Goal: Transaction & Acquisition: Purchase product/service

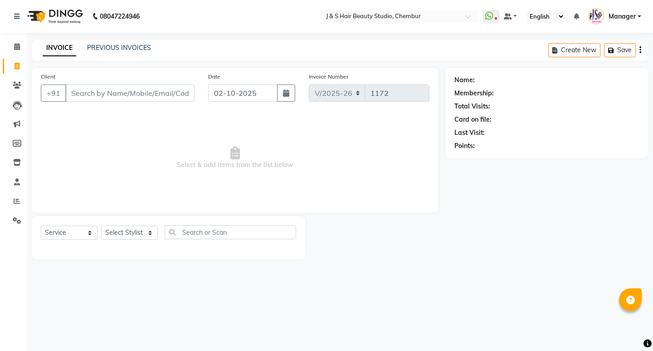
select select "143"
select select "service"
click at [122, 230] on select "Select Stylist Manager [PERSON_NAME] No Preference 1 poonam [PERSON_NAME] Sheet…" at bounding box center [129, 232] width 57 height 14
select select "4180"
click at [101, 225] on select "Select Stylist Manager [PERSON_NAME] No Preference 1 poonam [PERSON_NAME] Sheet…" at bounding box center [129, 232] width 57 height 14
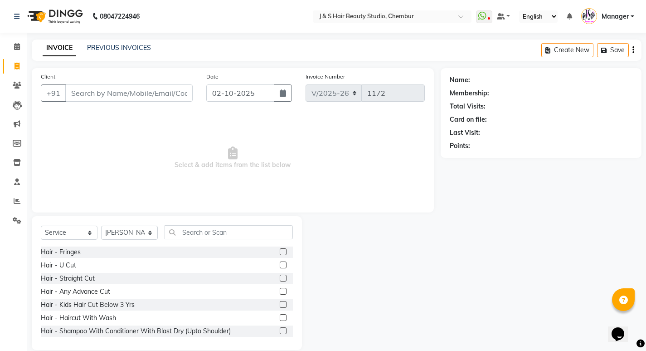
click at [280, 330] on label at bounding box center [283, 330] width 7 height 7
click at [280, 330] on input "checkbox" at bounding box center [283, 331] width 6 height 6
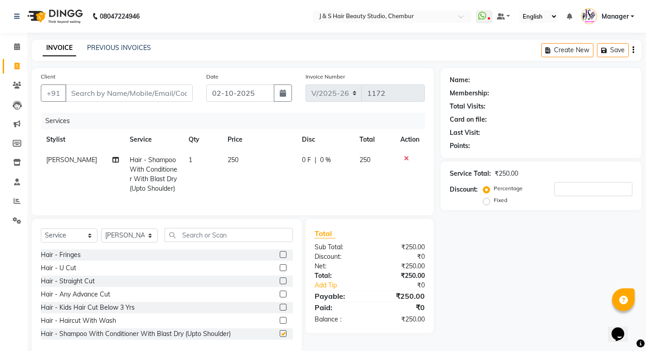
checkbox input "false"
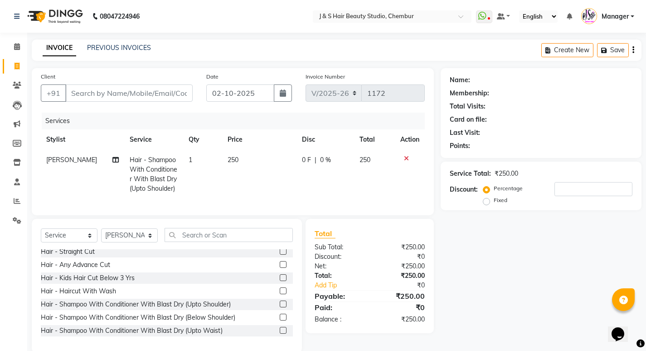
scroll to position [45, 0]
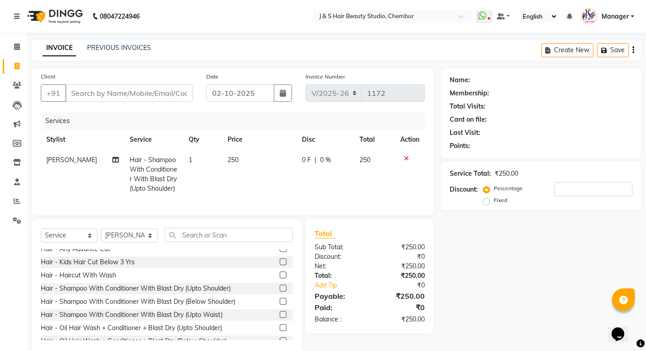
click at [280, 304] on label at bounding box center [283, 301] width 7 height 7
click at [280, 304] on input "checkbox" at bounding box center [283, 301] width 6 height 6
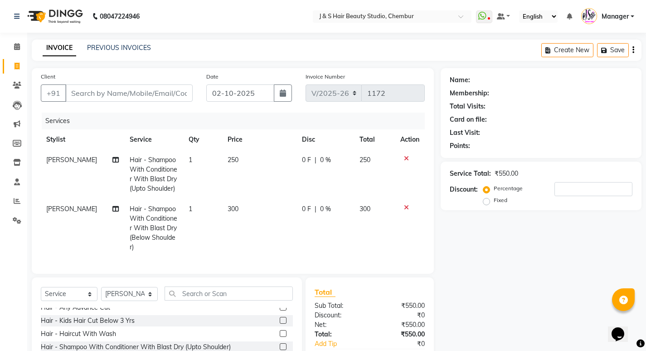
checkbox input "false"
click at [406, 157] on icon at bounding box center [406, 158] width 5 height 6
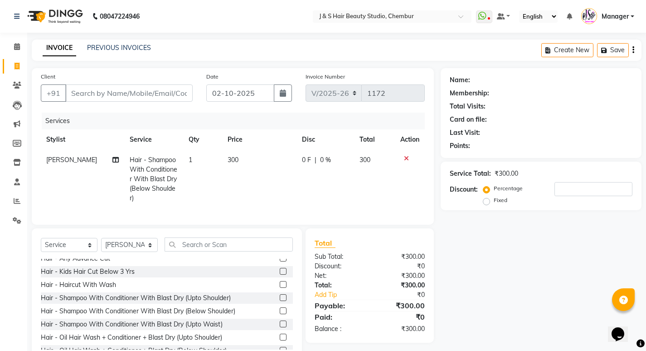
click at [235, 156] on span "300" at bounding box center [233, 160] width 11 height 8
select select "4180"
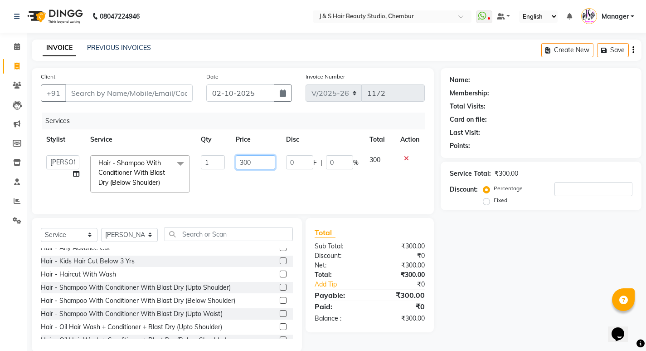
click at [240, 161] on input "300" at bounding box center [255, 162] width 39 height 14
click at [257, 160] on input "300" at bounding box center [255, 162] width 39 height 14
type input "350"
click at [263, 188] on td "350" at bounding box center [255, 174] width 50 height 48
select select "4180"
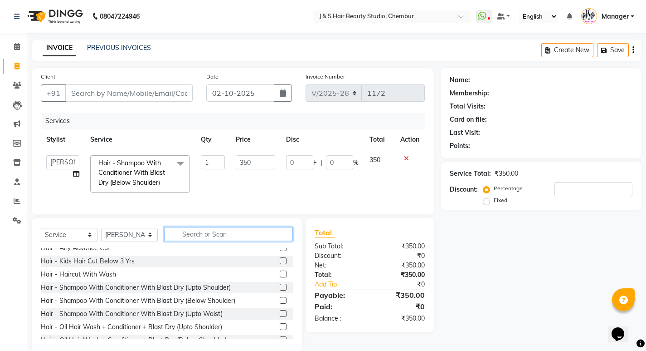
click at [221, 240] on input "text" at bounding box center [229, 234] width 128 height 14
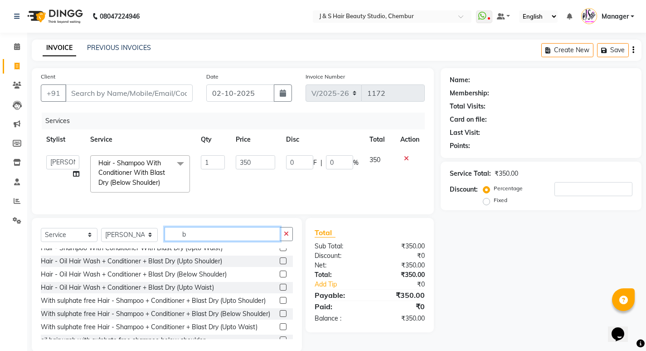
scroll to position [0, 0]
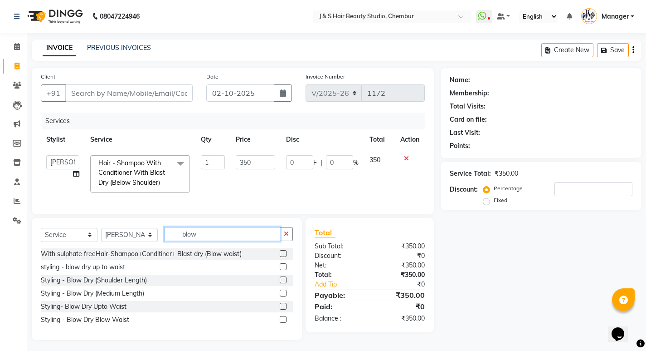
type input "blow"
click at [283, 283] on label at bounding box center [283, 279] width 7 height 7
click at [283, 283] on input "checkbox" at bounding box center [283, 280] width 6 height 6
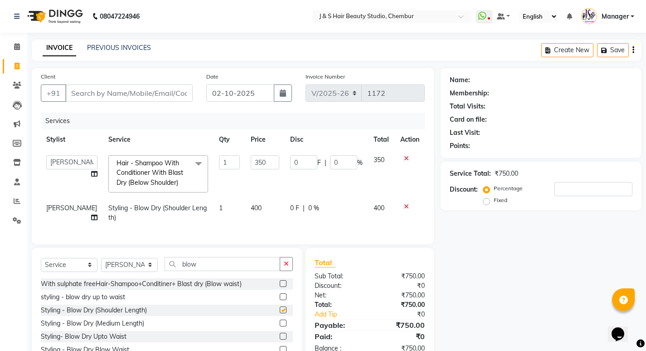
checkbox input "false"
click at [231, 270] on input "blow" at bounding box center [223, 264] width 116 height 14
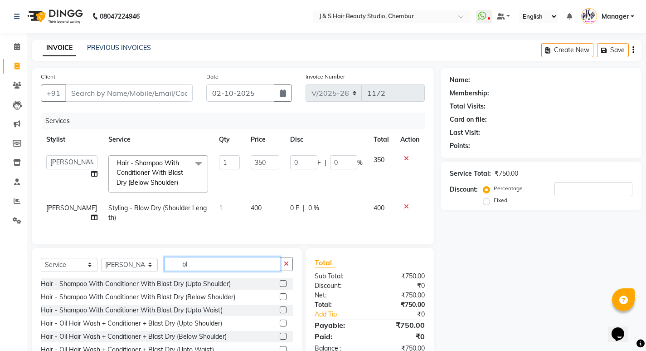
type input "b"
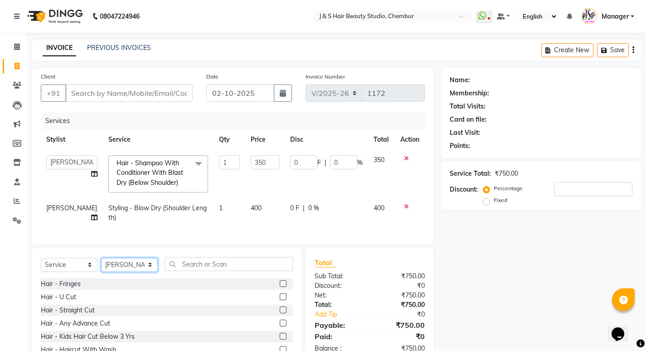
click at [137, 264] on select "Select Stylist Manager [PERSON_NAME] No Preference 1 poonam [PERSON_NAME] Sheet…" at bounding box center [129, 265] width 57 height 14
select select "4179"
click at [101, 264] on select "Select Stylist Manager [PERSON_NAME] No Preference 1 poonam [PERSON_NAME] Sheet…" at bounding box center [129, 265] width 57 height 14
click at [193, 269] on input "text" at bounding box center [229, 264] width 128 height 14
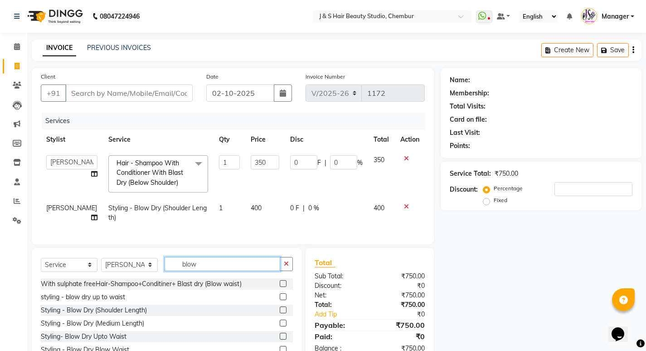
type input "blow"
click at [282, 313] on label at bounding box center [283, 309] width 7 height 7
click at [282, 313] on input "checkbox" at bounding box center [283, 310] width 6 height 6
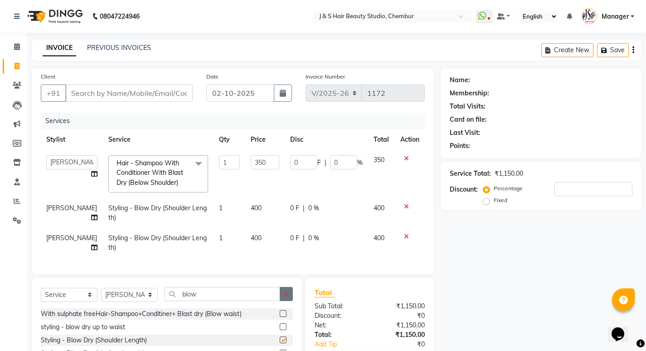
checkbox input "false"
click at [286, 297] on icon "button" at bounding box center [286, 293] width 5 height 6
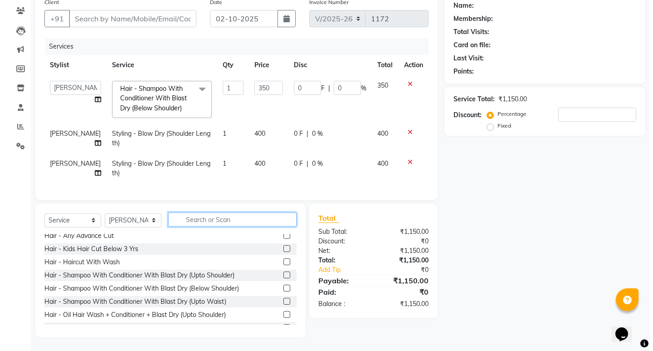
scroll to position [45, 0]
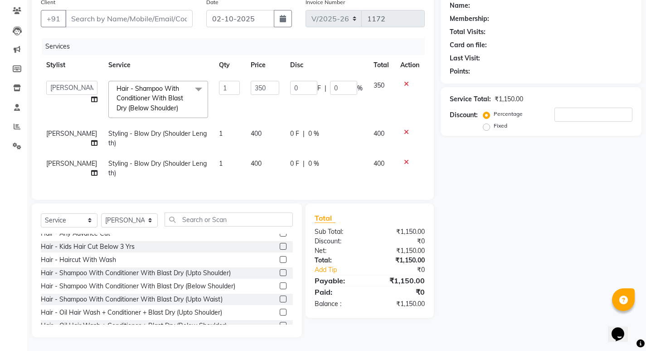
click at [280, 286] on label at bounding box center [283, 285] width 7 height 7
click at [280, 286] on input "checkbox" at bounding box center [283, 286] width 6 height 6
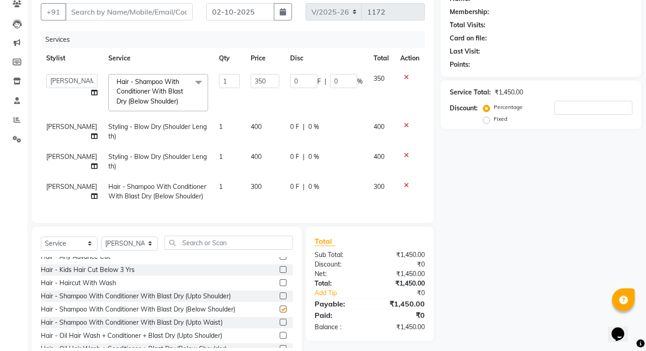
checkbox input "false"
click at [254, 177] on td "300" at bounding box center [264, 191] width 39 height 30
select select "4179"
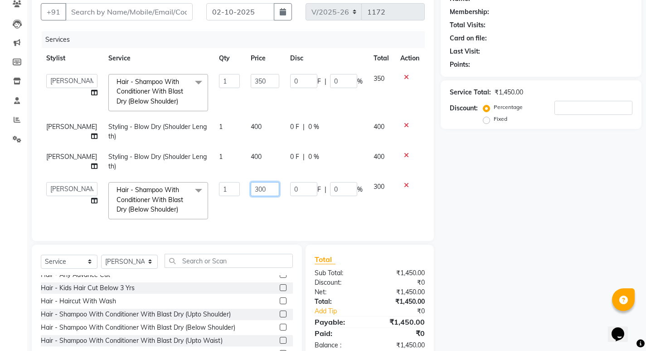
click at [256, 189] on input "300" at bounding box center [265, 189] width 29 height 14
type input "350"
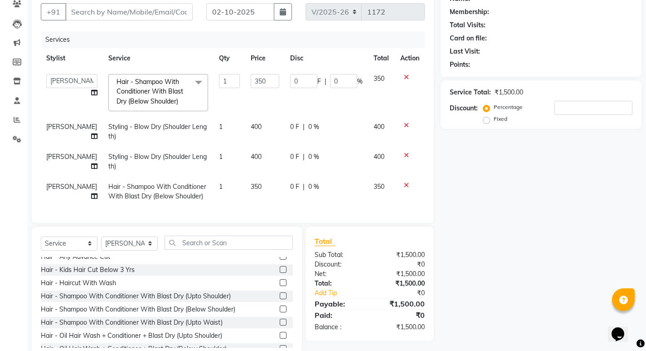
click at [257, 212] on div "Services Stylist Service Qty Price Disc Total Action Manager [PERSON_NAME] Mam …" at bounding box center [233, 122] width 384 height 182
click at [132, 10] on input "Client" at bounding box center [128, 11] width 127 height 17
click at [161, 61] on th "Service" at bounding box center [158, 58] width 111 height 20
click at [168, 87] on span "Hair - Shampoo With Conditioner With Blast Dry (Below Shoulder) x" at bounding box center [154, 91] width 80 height 29
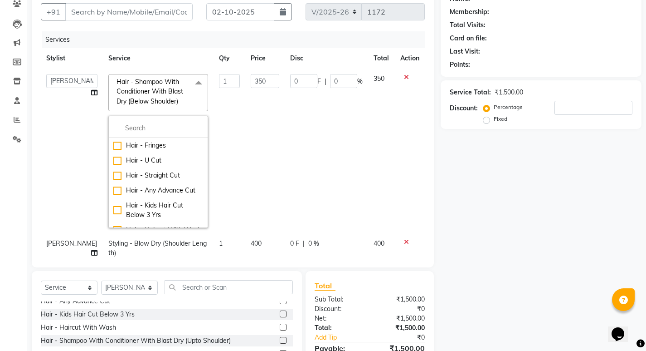
click at [214, 104] on td "1" at bounding box center [230, 150] width 32 height 165
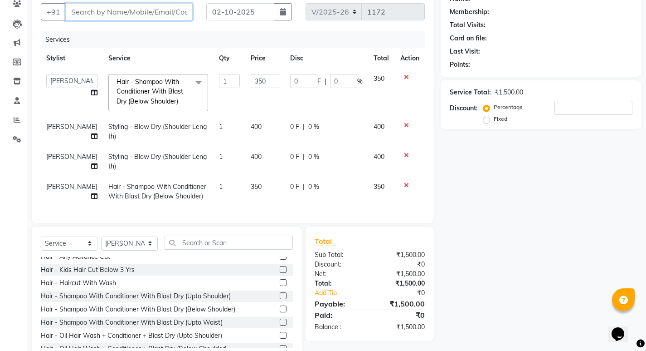
click at [149, 15] on input "Client" at bounding box center [128, 11] width 127 height 17
type input "9"
type input "0"
type input "9702003704"
click at [167, 6] on button "Add Client" at bounding box center [169, 11] width 47 height 17
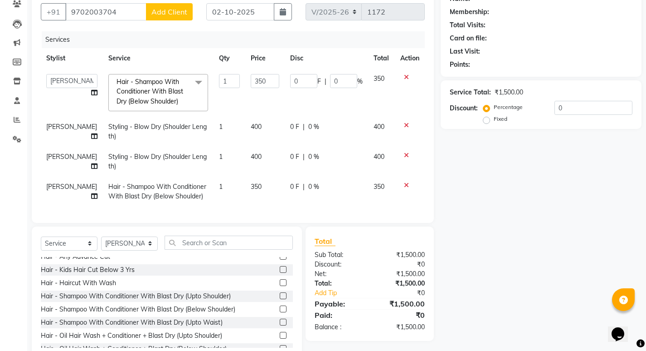
select select "22"
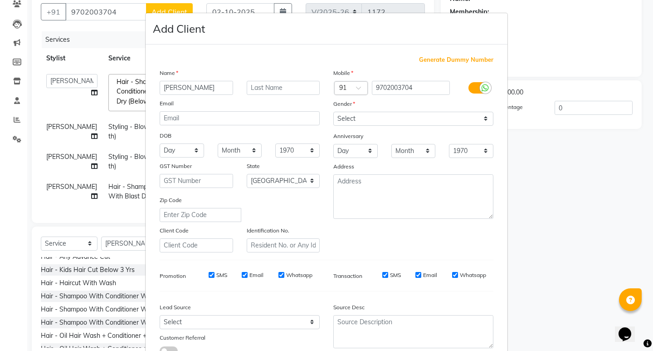
type input "[PERSON_NAME]"
click at [464, 115] on select "Select [DEMOGRAPHIC_DATA] [DEMOGRAPHIC_DATA] Other Prefer Not To Say" at bounding box center [413, 119] width 160 height 14
select select "[DEMOGRAPHIC_DATA]"
click at [333, 112] on select "Select [DEMOGRAPHIC_DATA] [DEMOGRAPHIC_DATA] Other Prefer Not To Say" at bounding box center [413, 119] width 160 height 14
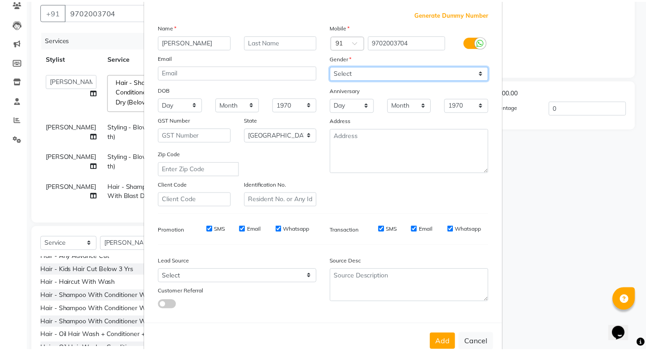
scroll to position [68, 0]
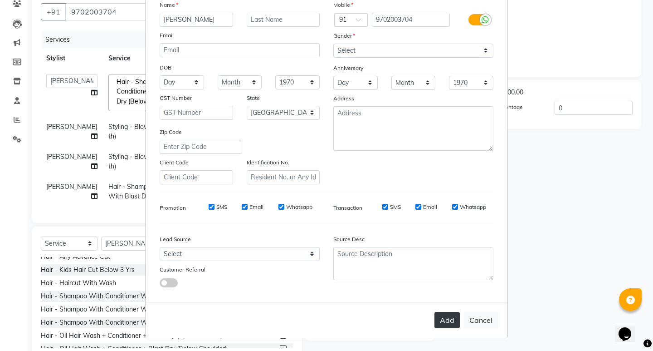
click at [438, 317] on button "Add" at bounding box center [447, 320] width 25 height 16
select select
select select "null"
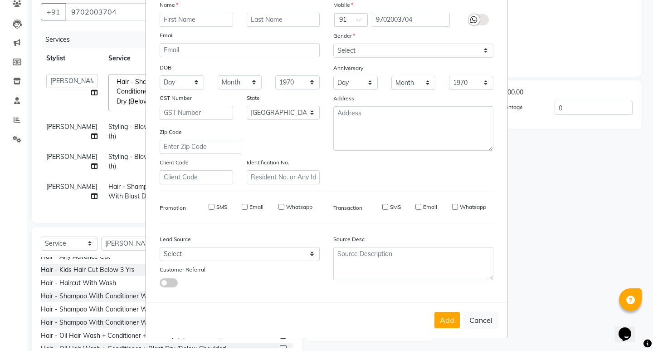
select select
checkbox input "false"
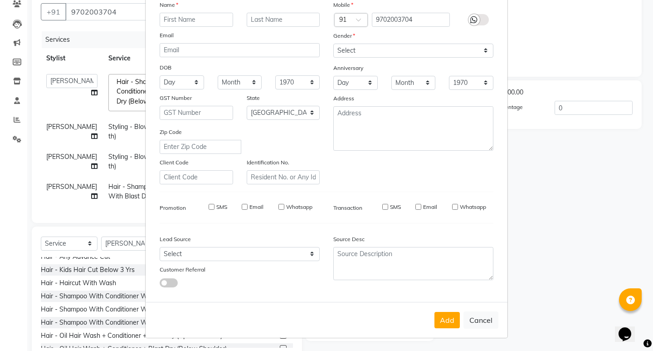
checkbox input "false"
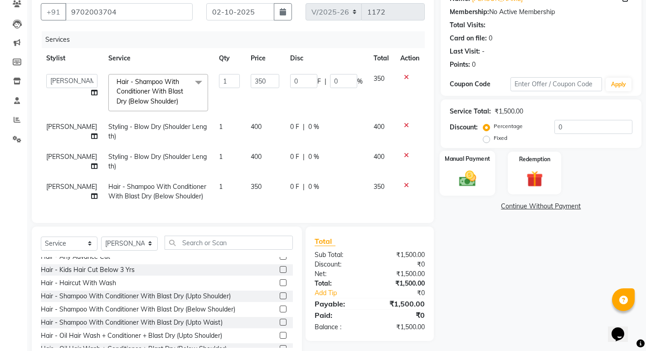
click at [460, 168] on img at bounding box center [468, 178] width 28 height 20
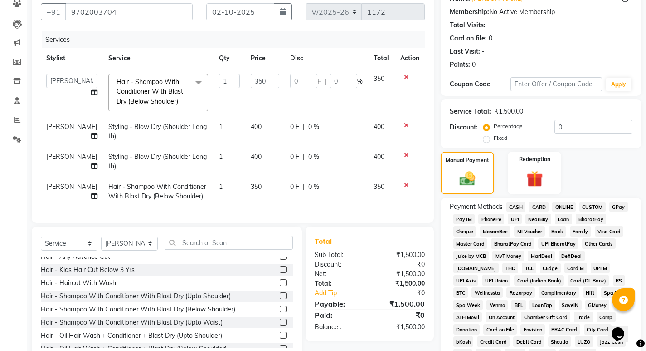
click at [515, 205] on span "CASH" at bounding box center [517, 206] width 20 height 10
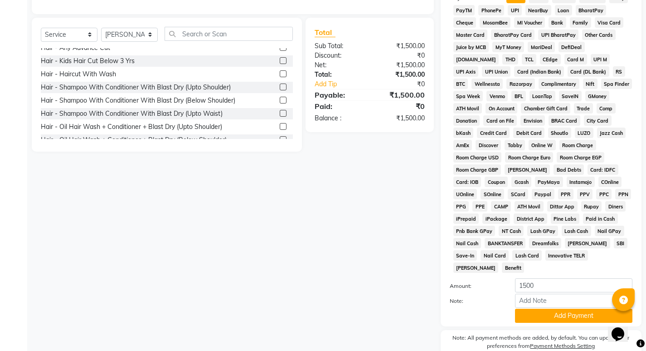
scroll to position [308, 0]
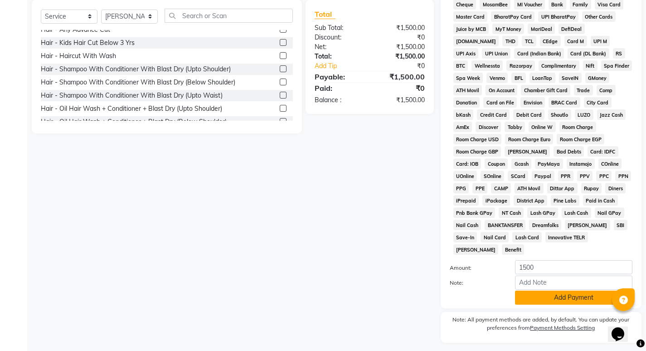
click at [532, 290] on button "Add Payment" at bounding box center [573, 297] width 117 height 14
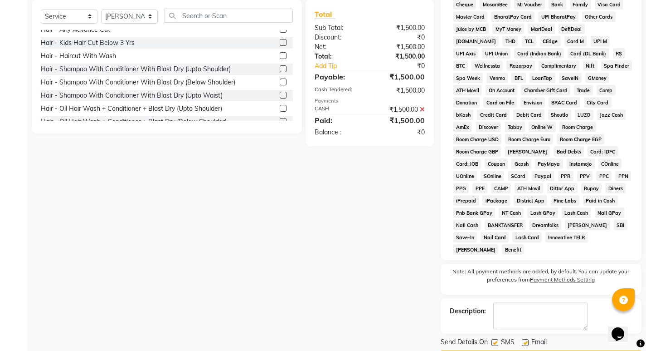
scroll to position [323, 0]
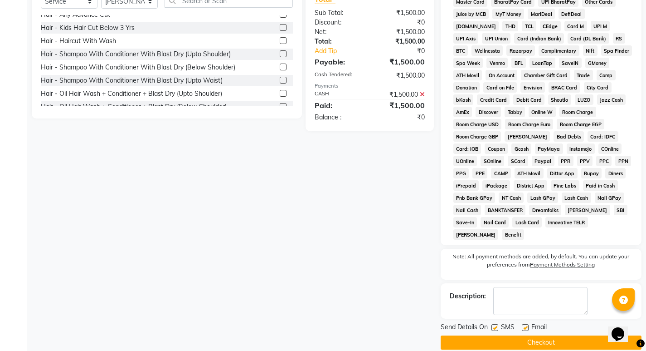
click at [492, 335] on button "Checkout" at bounding box center [541, 342] width 201 height 14
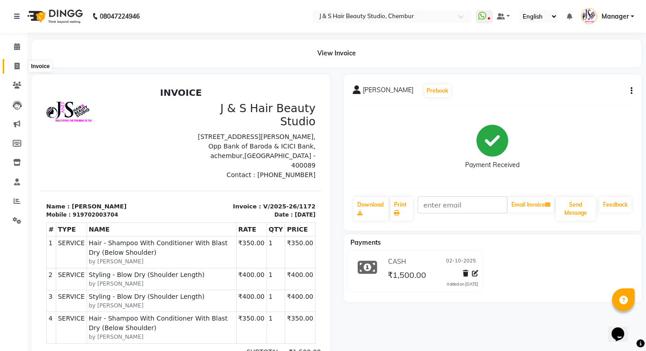
click at [12, 67] on span at bounding box center [17, 66] width 16 height 10
select select "service"
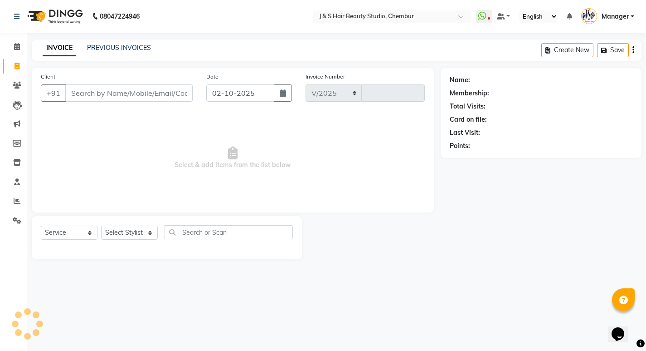
select select "143"
type input "1173"
